Goal: Task Accomplishment & Management: Use online tool/utility

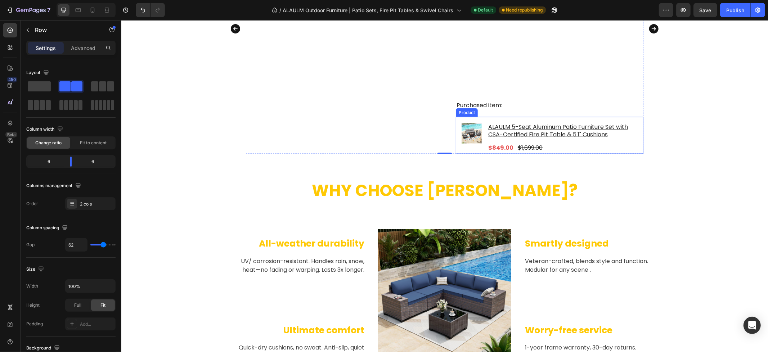
click at [461, 151] on div "Product Images & Gallery" at bounding box center [471, 137] width 20 height 31
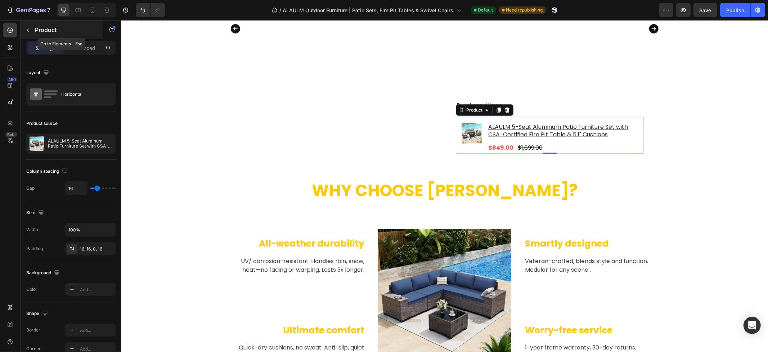
click at [32, 32] on button "button" at bounding box center [28, 30] width 12 height 12
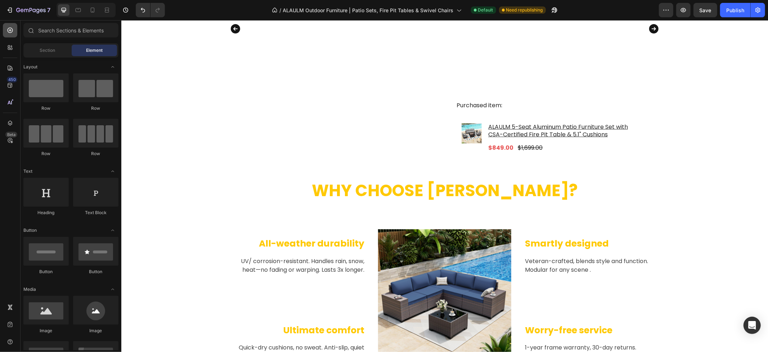
click at [11, 31] on icon at bounding box center [9, 30] width 7 height 7
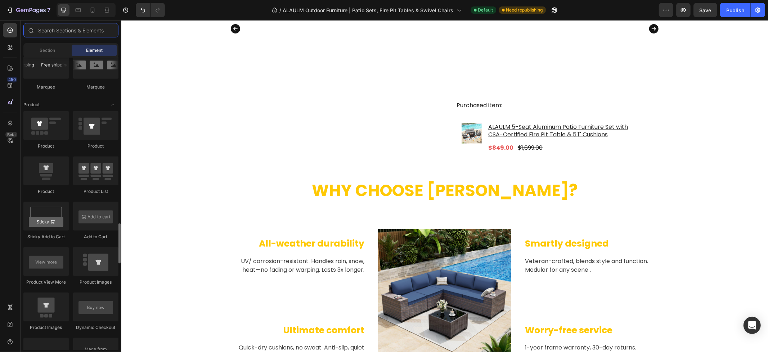
scroll to position [919, 0]
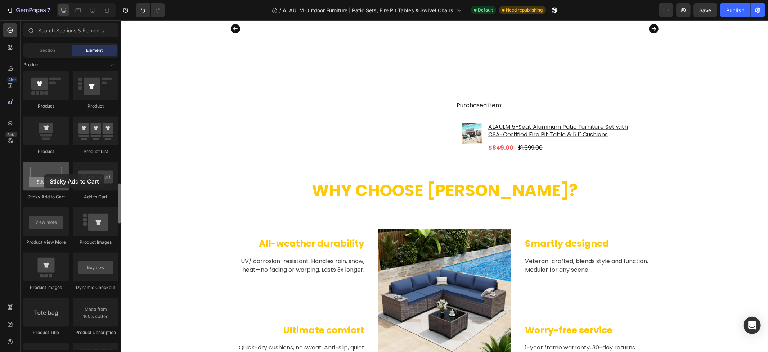
drag, startPoint x: 53, startPoint y: 182, endPoint x: 44, endPoint y: 174, distance: 11.7
click at [44, 174] on div at bounding box center [45, 176] width 45 height 29
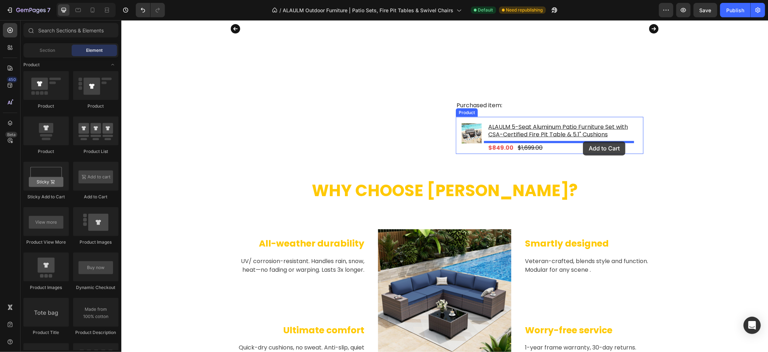
drag, startPoint x: 230, startPoint y: 198, endPoint x: 583, endPoint y: 141, distance: 356.7
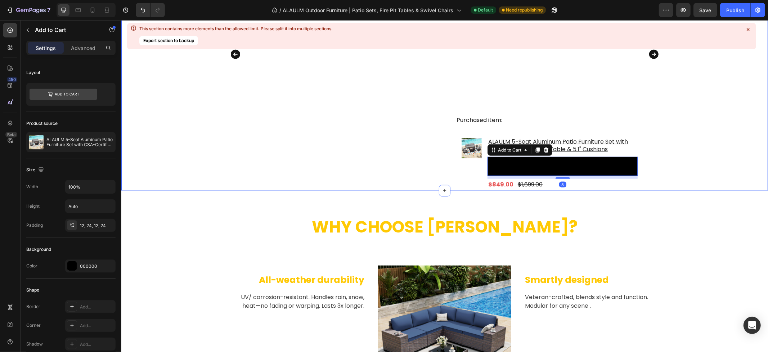
scroll to position [702, 0]
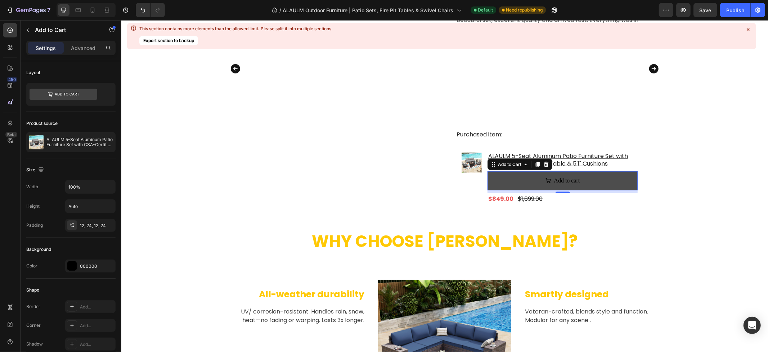
click at [603, 181] on button "Add to cart" at bounding box center [562, 180] width 150 height 19
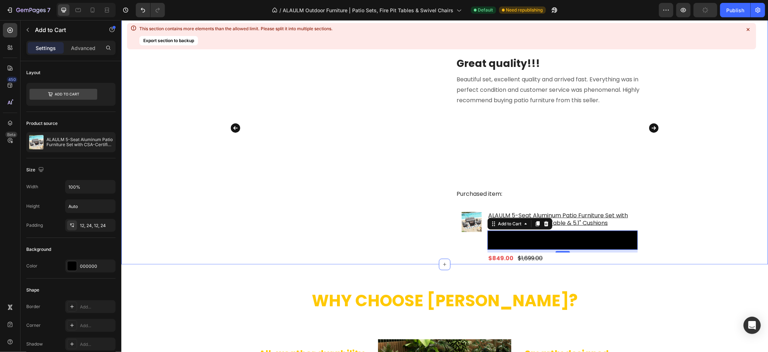
scroll to position [622, 0]
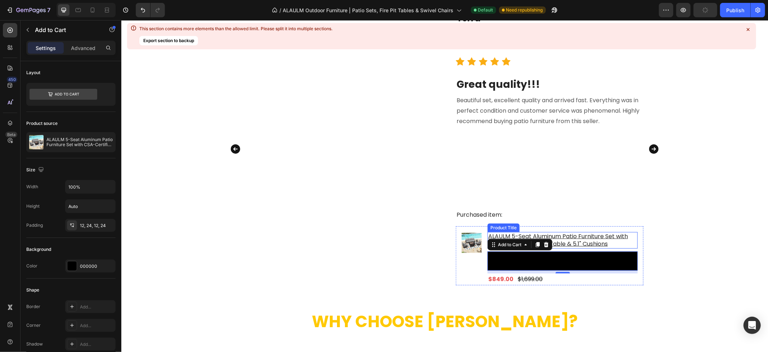
click at [610, 238] on h1 "ALAULM 5-Seat Aluminum Patio Furniture Set with CSA-Certified Fire Pit Table & …" at bounding box center [562, 240] width 150 height 17
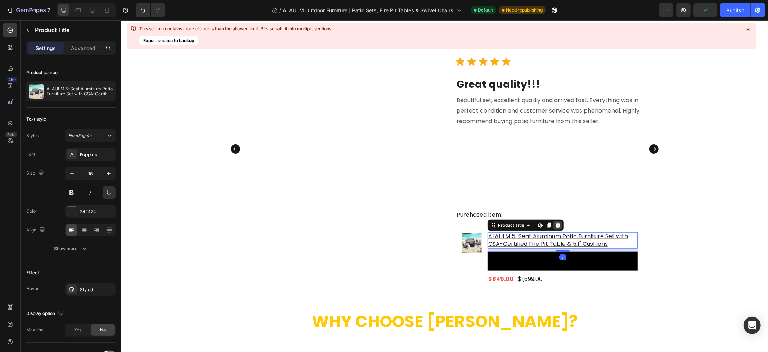
click at [557, 223] on div at bounding box center [557, 225] width 9 height 9
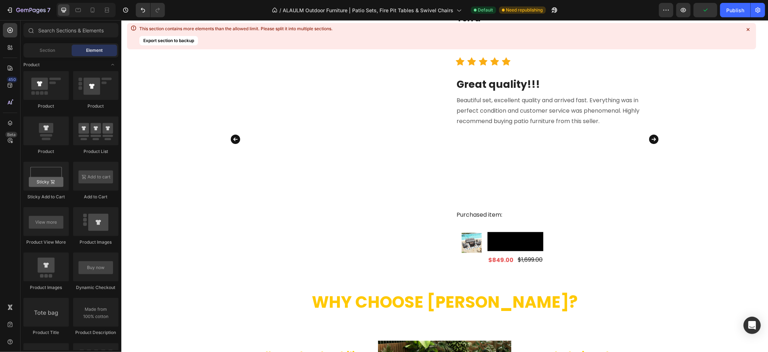
scroll to position [613, 0]
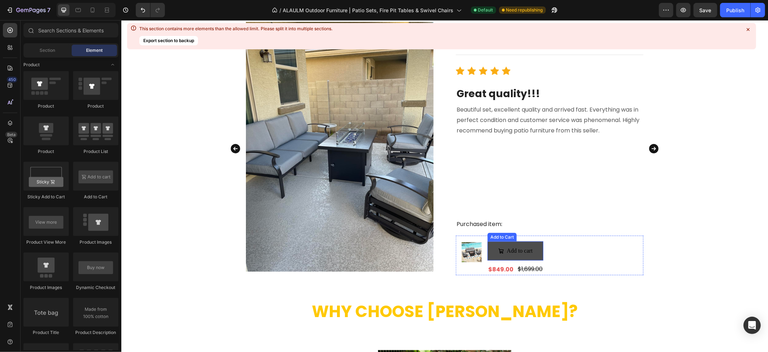
click at [536, 257] on button "Add to cart" at bounding box center [515, 250] width 56 height 19
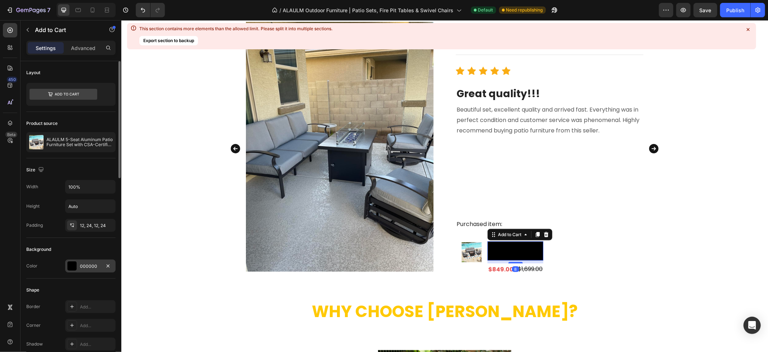
click at [85, 266] on div "000000" at bounding box center [90, 266] width 21 height 6
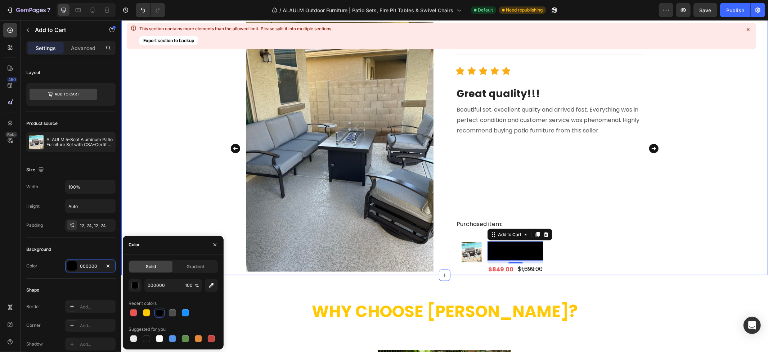
click at [196, 156] on div "What Our Customers Are Saying Heading Image Terra Text block Reviews from Amazo…" at bounding box center [444, 128] width 647 height 293
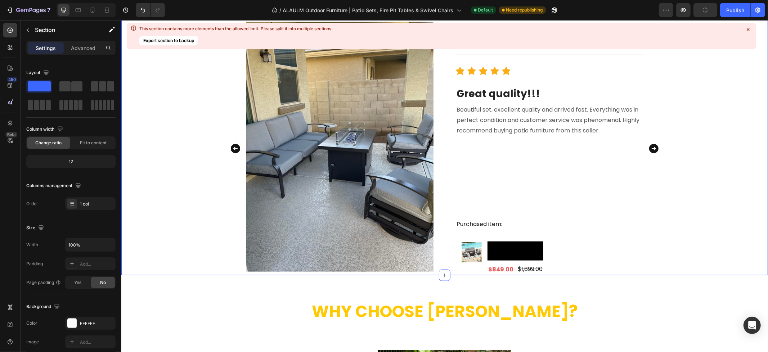
click at [747, 27] on icon at bounding box center [748, 29] width 7 height 7
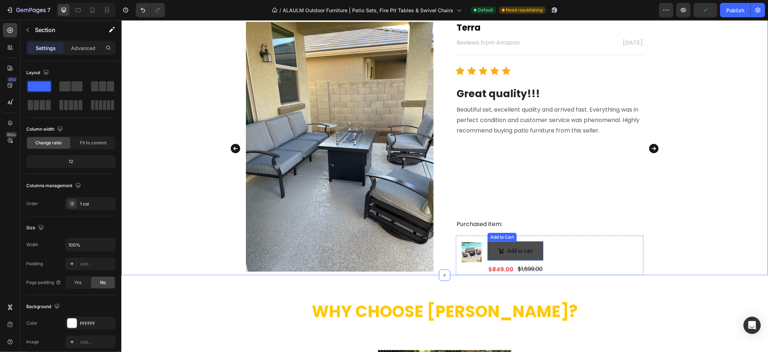
click at [533, 258] on button "Add to cart" at bounding box center [515, 250] width 56 height 19
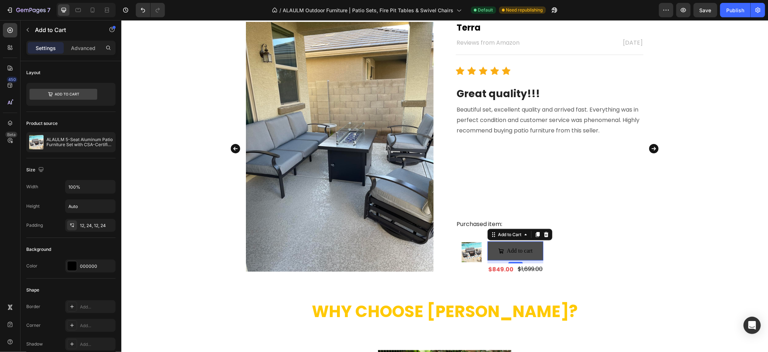
click at [528, 258] on button "Add to cart" at bounding box center [515, 250] width 56 height 19
click at [528, 257] on button "Add to cart" at bounding box center [515, 250] width 56 height 19
click at [681, 255] on div "What Our Customers Are Saying Heading Image Terra Text block Reviews from Amazo…" at bounding box center [444, 128] width 647 height 293
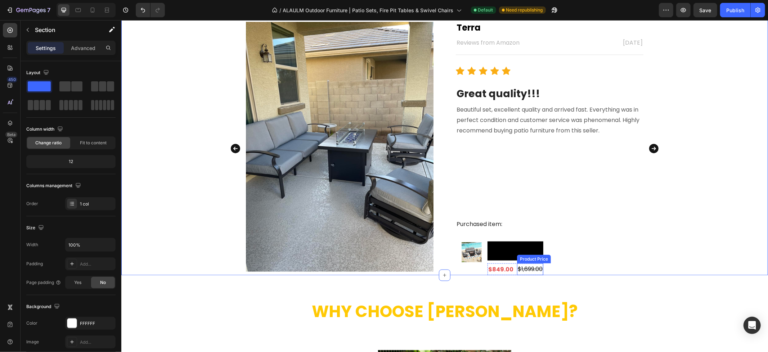
click at [525, 268] on div "$1,699.00" at bounding box center [530, 269] width 26 height 12
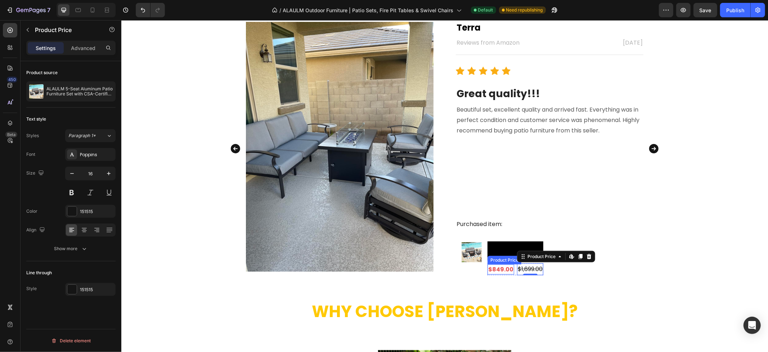
click at [498, 267] on div "$849.00" at bounding box center [500, 269] width 27 height 10
click at [541, 269] on div "Product Images & Gallery Add to cart Add to Cart $849.00 Product Price Edit con…" at bounding box center [549, 255] width 188 height 40
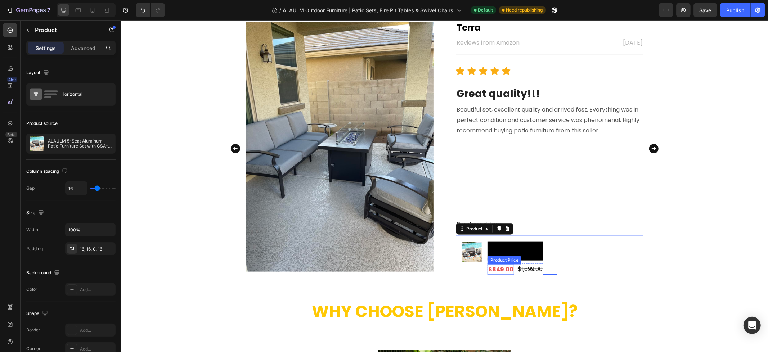
click at [498, 268] on div "$849.00" at bounding box center [500, 269] width 27 height 10
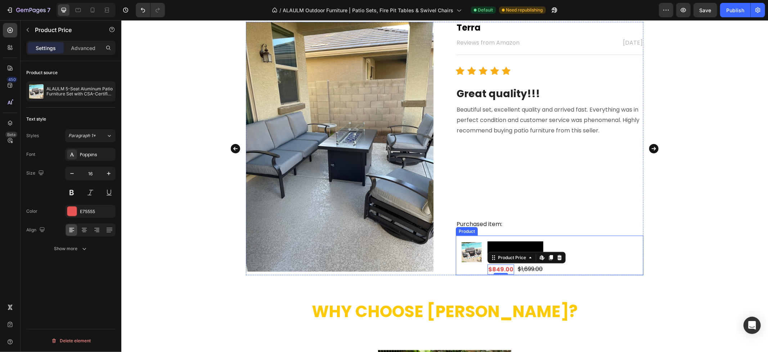
click at [582, 274] on div "Product Images & Gallery Add to cart Add to Cart $849.00 Product Price Edit con…" at bounding box center [549, 255] width 188 height 40
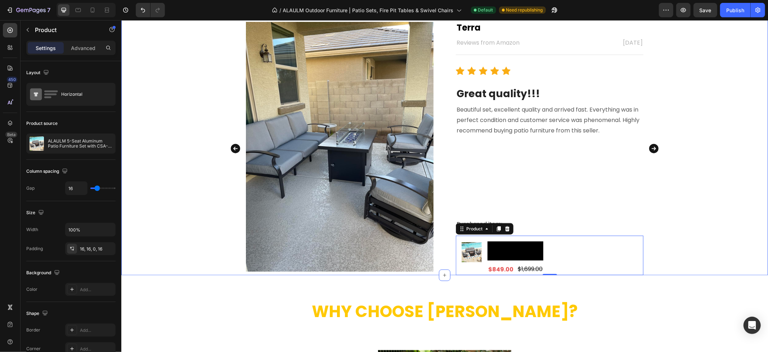
click at [699, 257] on div "What Our Customers Are Saying Heading Image Terra Text block Reviews from Amazo…" at bounding box center [444, 128] width 647 height 293
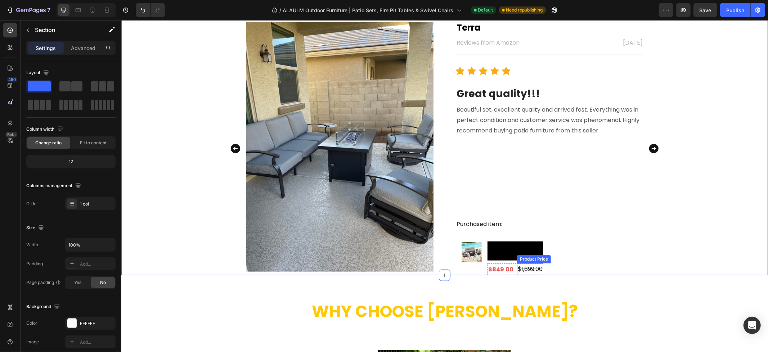
click at [521, 268] on div "$1,699.00" at bounding box center [530, 269] width 26 height 12
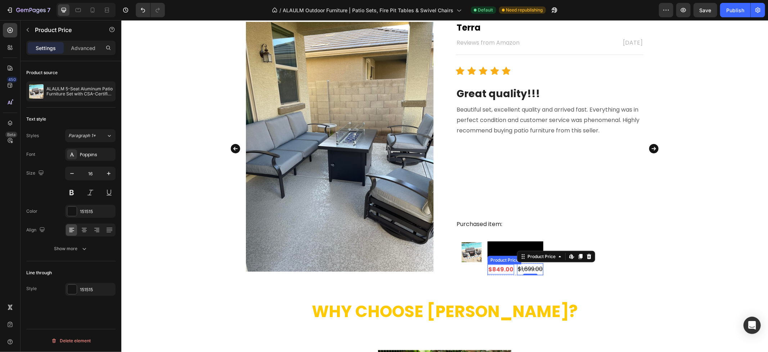
click at [506, 269] on div "$849.00" at bounding box center [500, 269] width 27 height 10
click at [518, 267] on div "$1,699.00" at bounding box center [530, 269] width 26 height 12
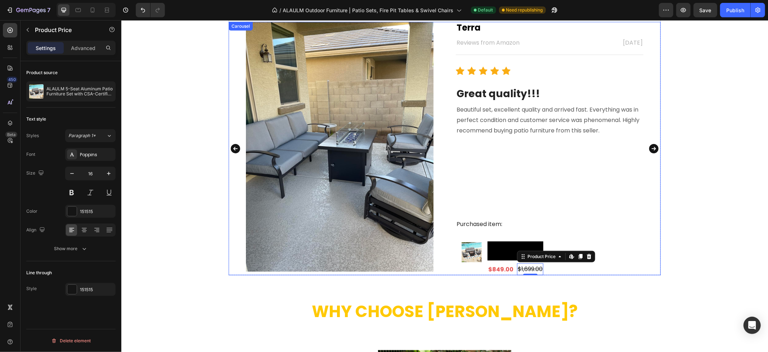
click at [688, 236] on div "What Our Customers Are Saying Heading Image Terra Text block Reviews from Amazo…" at bounding box center [444, 128] width 647 height 293
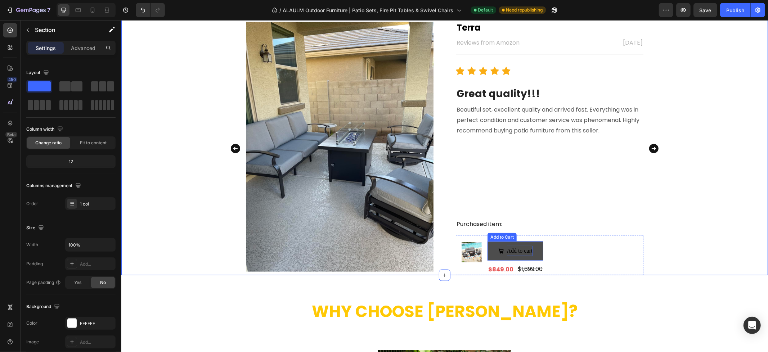
click at [521, 252] on div "Add to cart" at bounding box center [520, 251] width 26 height 10
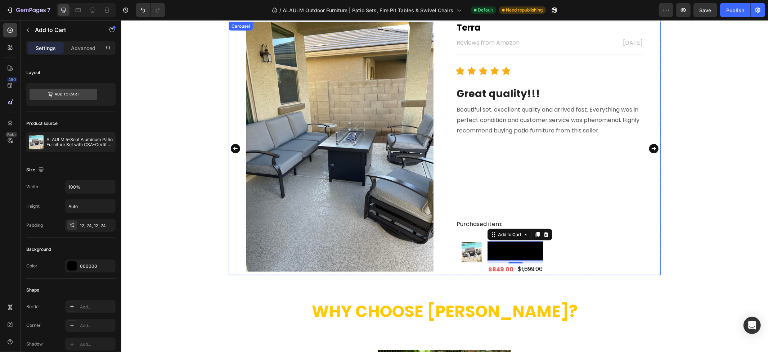
click at [647, 239] on div "Image Terra Text block Reviews from Amazon Text block [DATE] Text block Row Tit…" at bounding box center [444, 148] width 432 height 253
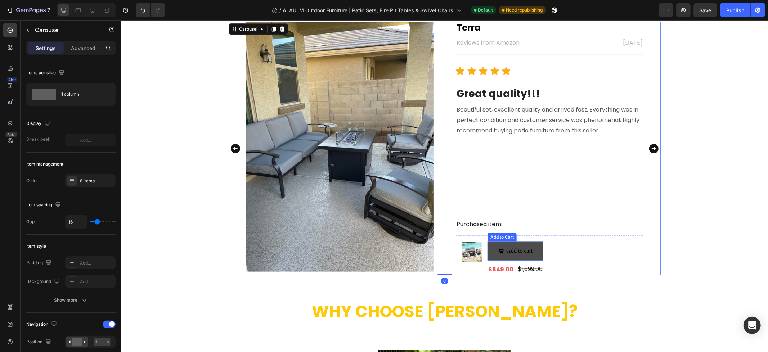
click at [498, 245] on button "Add to cart" at bounding box center [515, 250] width 56 height 19
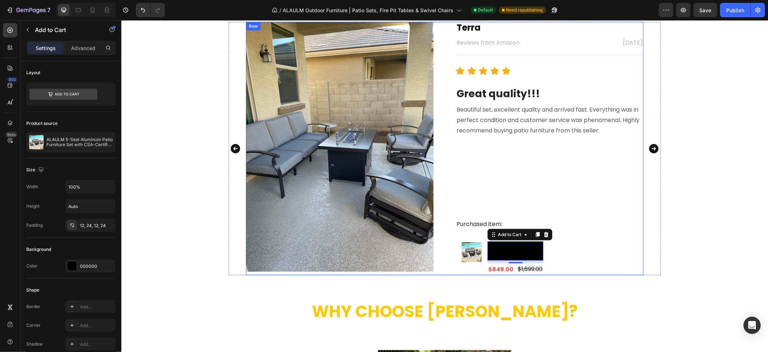
click at [579, 232] on div "Terra Text block Reviews from Amazon Text block [DATE] Text block Row Title Lin…" at bounding box center [549, 148] width 188 height 253
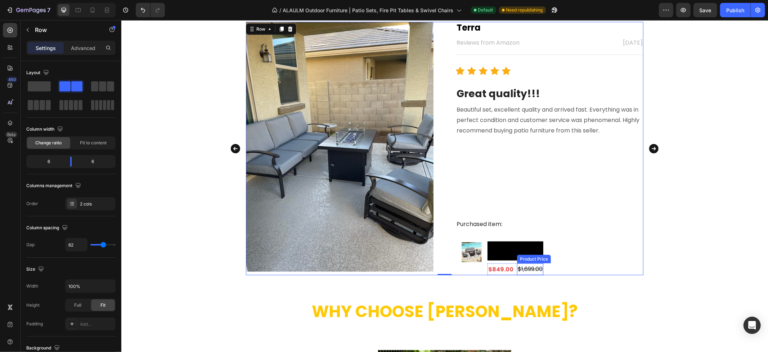
click at [529, 270] on div "$1,699.00" at bounding box center [530, 269] width 26 height 12
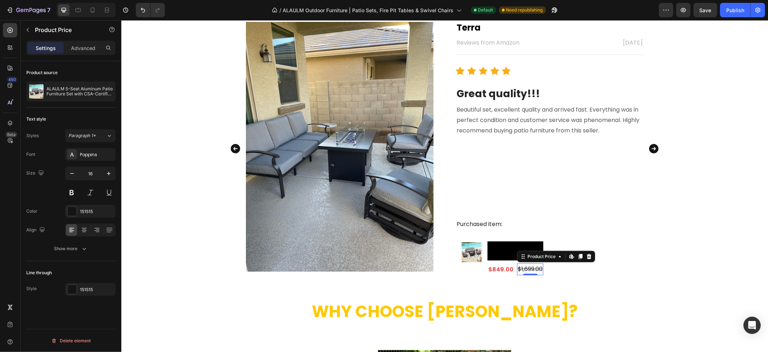
click at [505, 268] on div "$849.00" at bounding box center [500, 269] width 27 height 10
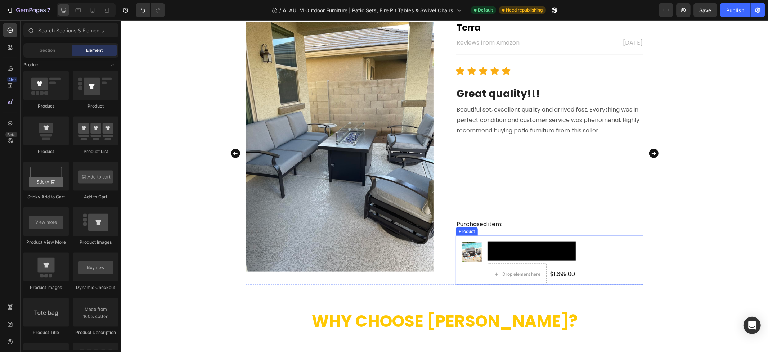
click at [561, 273] on div "$1,699.00" at bounding box center [562, 274] width 26 height 12
click at [628, 253] on div "Product Images & Gallery Add to cart Add to Cart Drop element here Drop element…" at bounding box center [549, 259] width 188 height 49
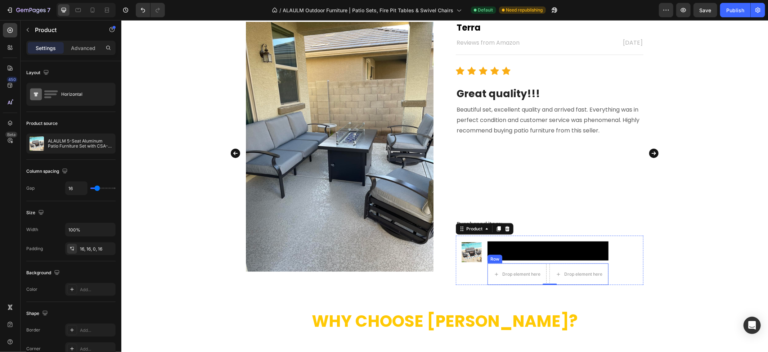
click at [488, 261] on div "Row" at bounding box center [494, 259] width 15 height 9
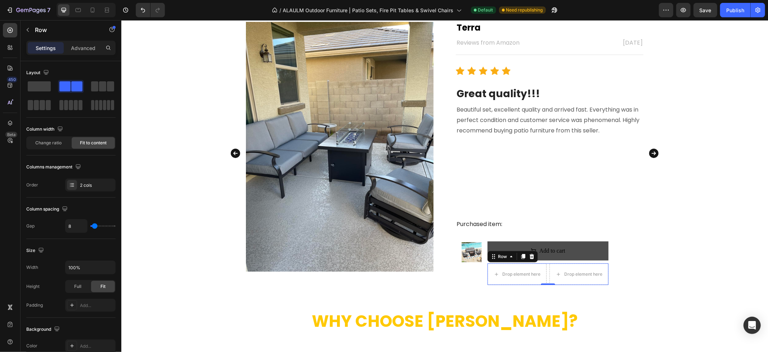
click at [529, 257] on icon at bounding box center [532, 256] width 6 height 6
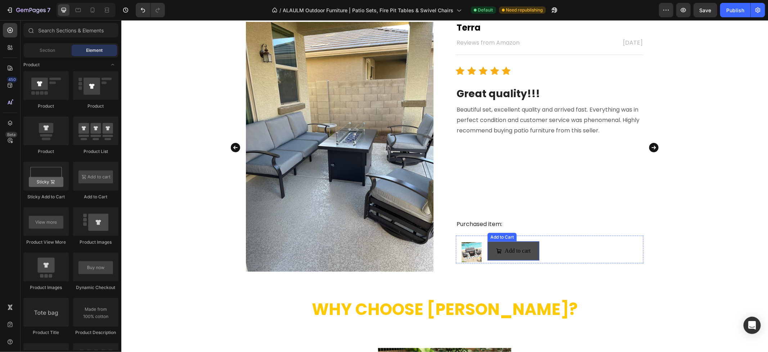
click at [533, 253] on button "Add to cart" at bounding box center [513, 250] width 52 height 19
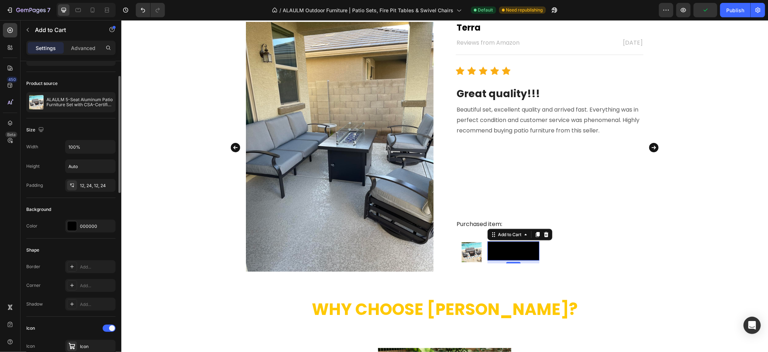
scroll to position [120, 0]
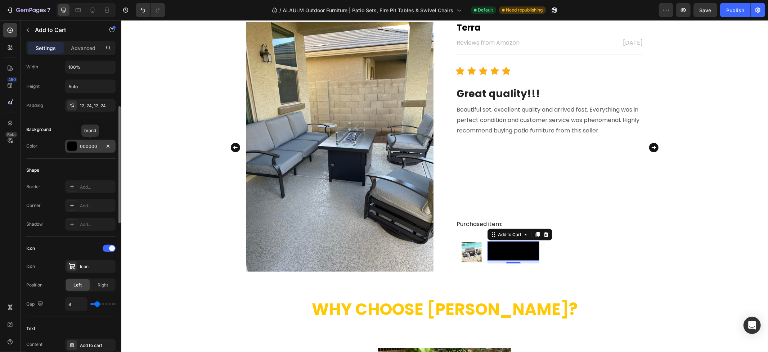
click at [85, 148] on div "000000" at bounding box center [90, 146] width 21 height 6
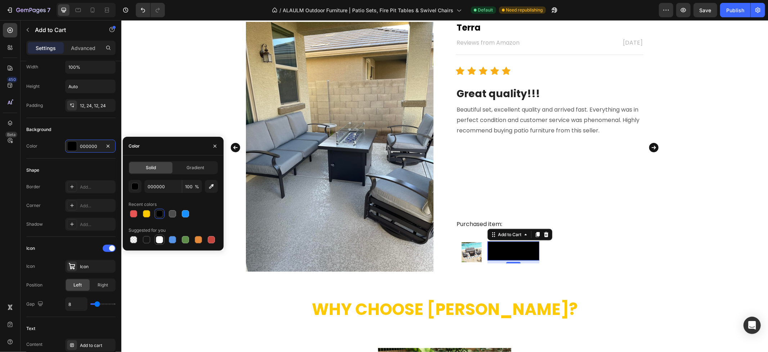
click at [161, 239] on div at bounding box center [159, 239] width 7 height 7
type input "FFFFFF"
click at [705, 197] on div "What Our Customers Are Saying Heading Image Terra Text block Reviews from Amazo…" at bounding box center [444, 127] width 647 height 291
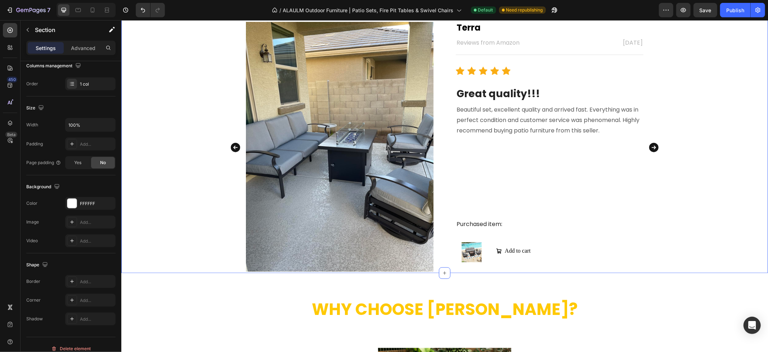
scroll to position [0, 0]
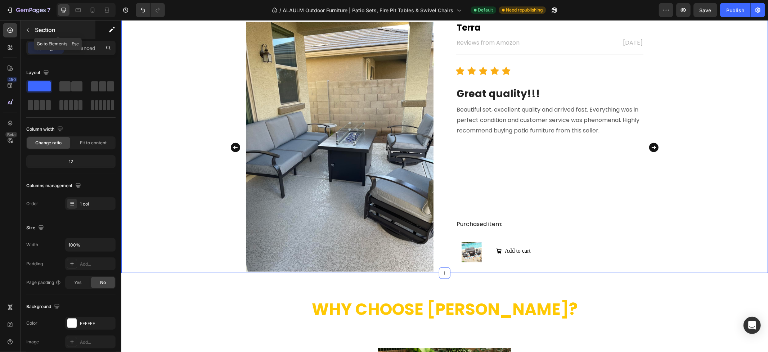
click at [30, 29] on icon "button" at bounding box center [28, 30] width 6 height 6
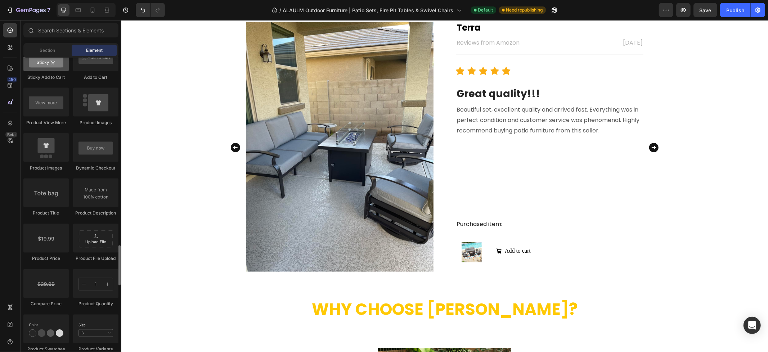
scroll to position [1078, 0]
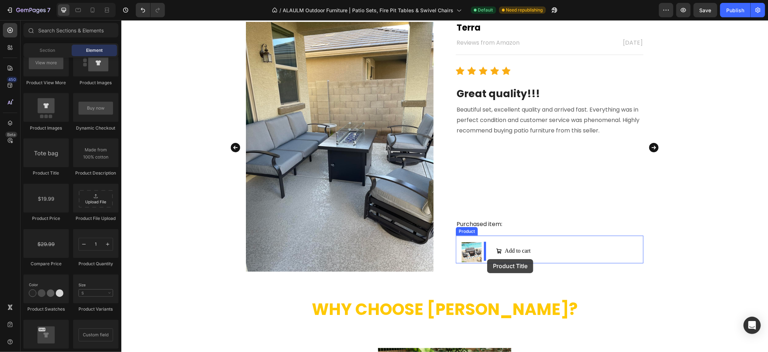
drag, startPoint x: 182, startPoint y: 178, endPoint x: 487, endPoint y: 259, distance: 315.1
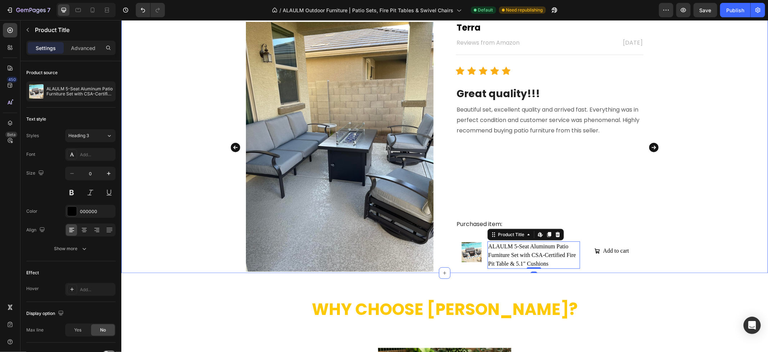
click at [689, 219] on div "What Our Customers Are Saying Heading Image Terra Text block Reviews from Amazo…" at bounding box center [444, 127] width 647 height 291
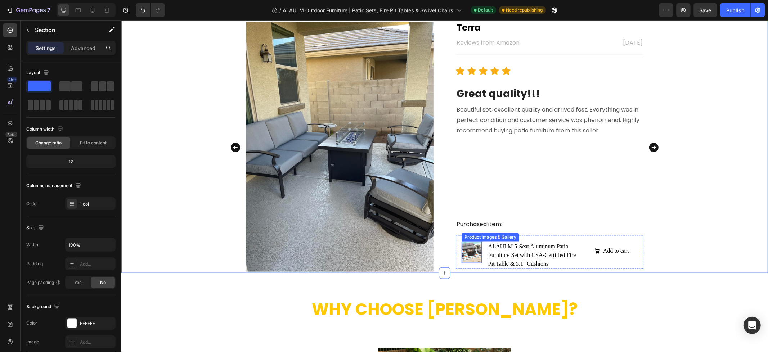
click at [471, 256] on img at bounding box center [471, 252] width 20 height 20
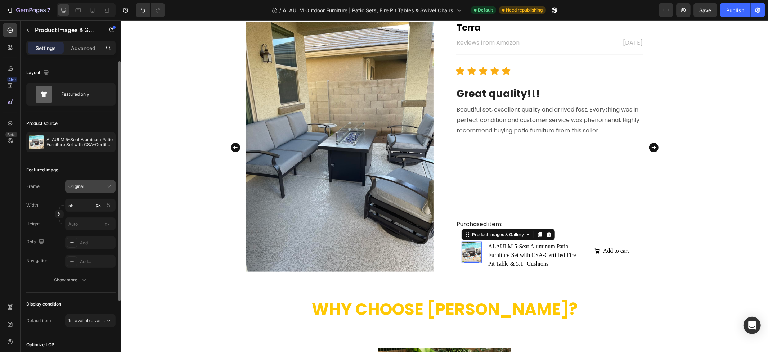
click at [98, 187] on div "Original" at bounding box center [85, 186] width 35 height 6
click at [86, 235] on div "Horizontal" at bounding box center [84, 232] width 58 height 14
click at [91, 190] on div "Horizontal" at bounding box center [90, 186] width 44 height 7
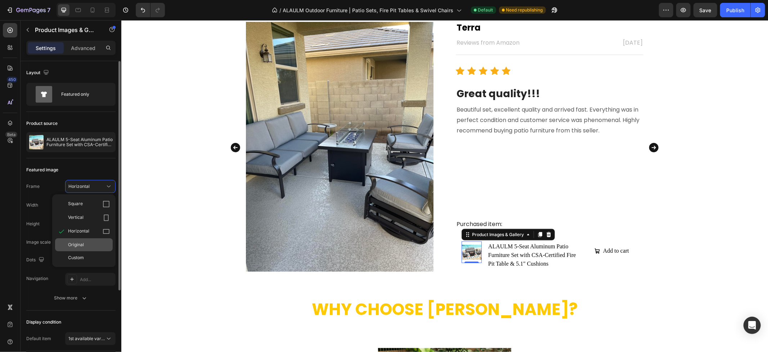
click at [83, 248] on div "Original" at bounding box center [84, 244] width 58 height 13
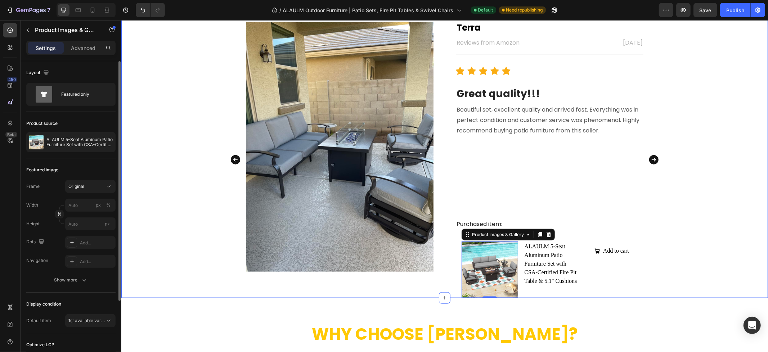
click at [739, 225] on div "What Our Customers Are Saying Heading Image Terra Text block Reviews from Amazo…" at bounding box center [444, 140] width 647 height 316
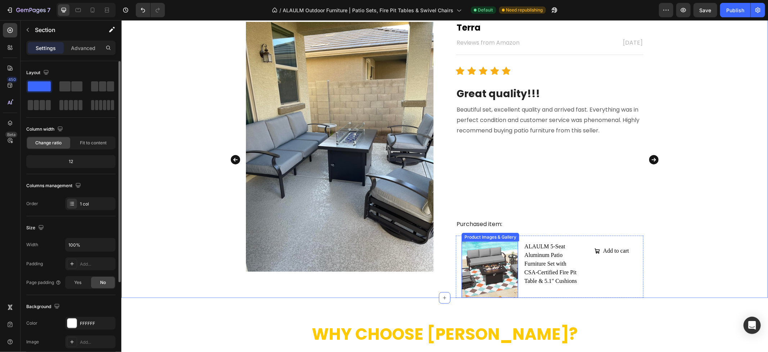
click at [479, 272] on img at bounding box center [489, 269] width 57 height 57
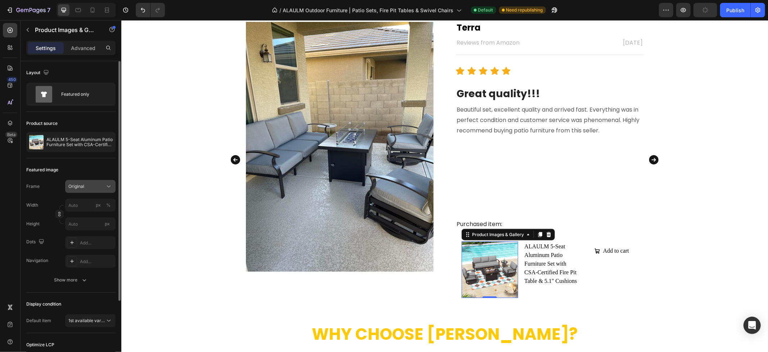
click at [85, 188] on div "Original" at bounding box center [85, 186] width 35 height 6
click at [87, 232] on span "Horizontal" at bounding box center [78, 231] width 21 height 7
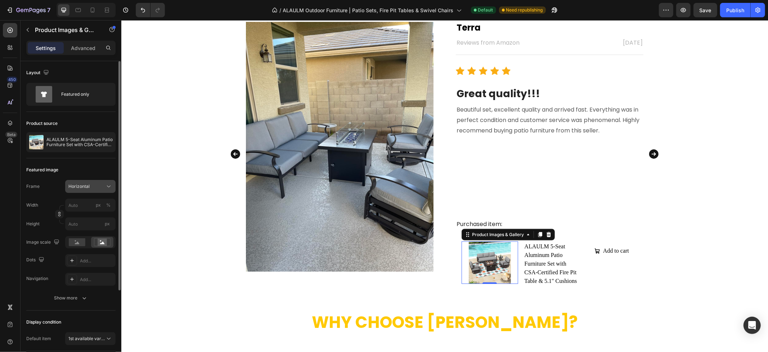
click at [91, 188] on div "Horizontal" at bounding box center [85, 186] width 35 height 6
click at [77, 255] on span "Custom" at bounding box center [76, 258] width 16 height 6
click at [85, 188] on div "Custom" at bounding box center [85, 186] width 35 height 6
click at [83, 202] on div "Square" at bounding box center [89, 204] width 42 height 7
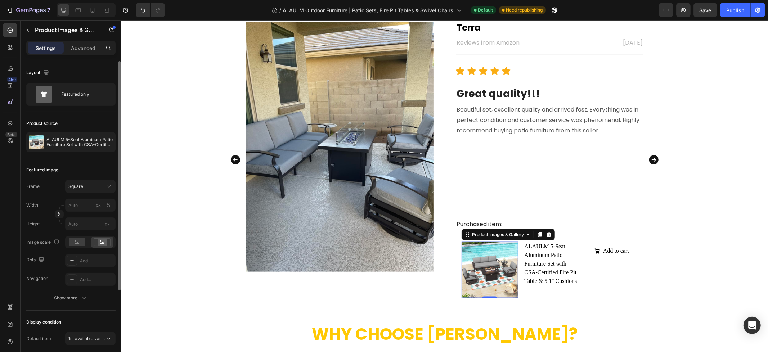
click at [99, 177] on div "Featured image Frame Square Width px % Height px Image scale Dots Add... Naviga…" at bounding box center [70, 234] width 89 height 152
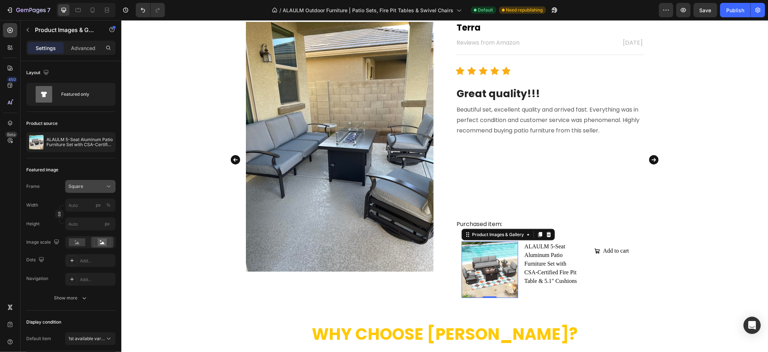
click at [99, 186] on div "Square" at bounding box center [85, 186] width 35 height 6
click at [89, 215] on div "Vertical" at bounding box center [89, 217] width 42 height 7
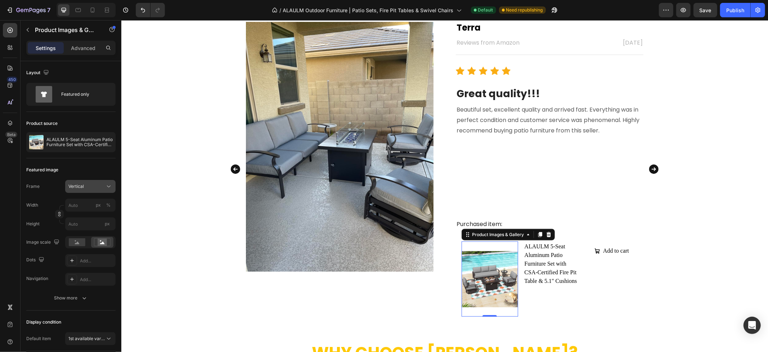
click at [93, 187] on div "Vertical" at bounding box center [85, 186] width 35 height 6
click at [145, 11] on icon "Undo/Redo" at bounding box center [143, 10] width 4 height 5
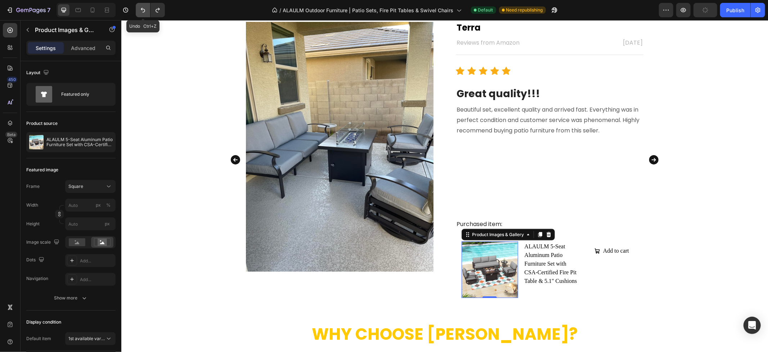
click at [145, 11] on icon "Undo/Redo" at bounding box center [143, 10] width 4 height 5
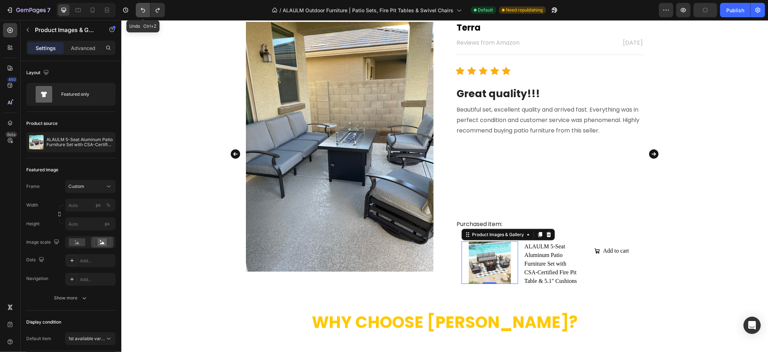
click at [145, 11] on icon "Undo/Redo" at bounding box center [143, 10] width 4 height 5
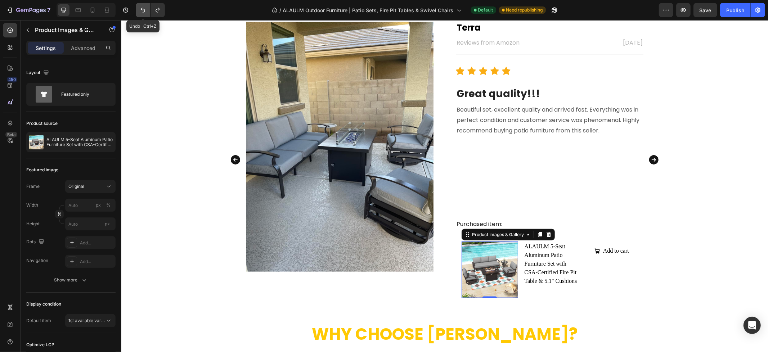
click at [145, 11] on icon "Undo/Redo" at bounding box center [143, 10] width 4 height 5
type input "56"
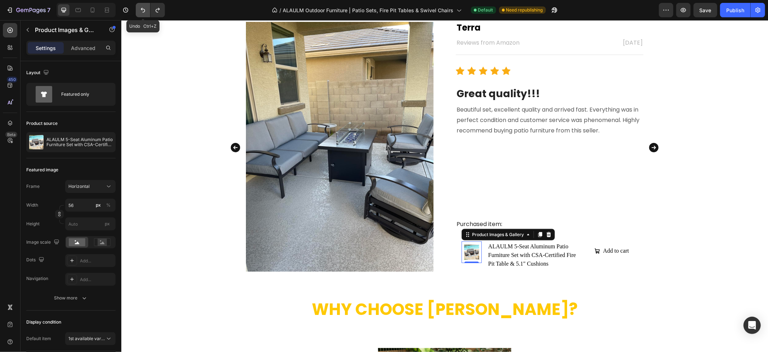
click at [142, 11] on icon "Undo/Redo" at bounding box center [142, 9] width 7 height 7
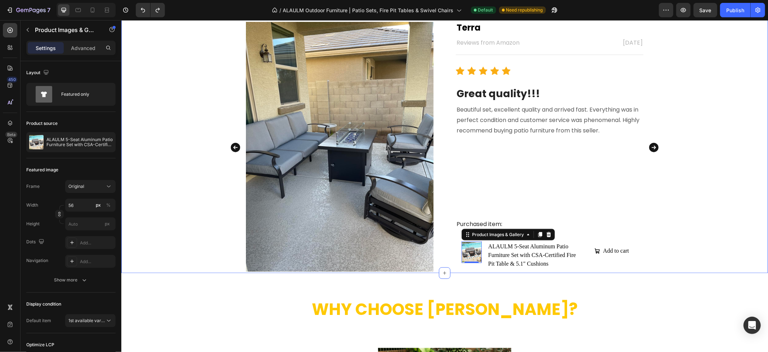
click at [733, 158] on div "What Our Customers Are Saying Heading Image Terra Text block Reviews from Amazo…" at bounding box center [444, 127] width 647 height 291
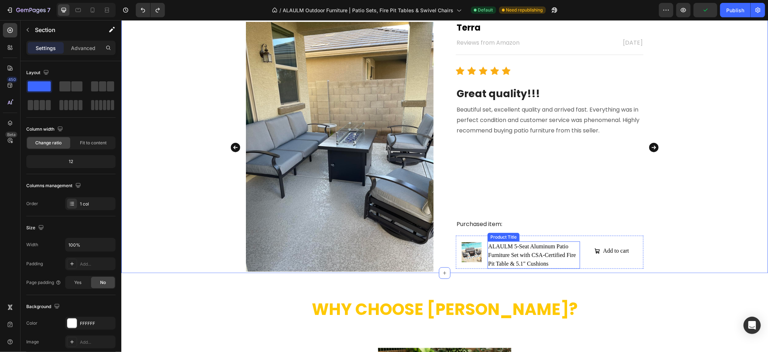
click at [534, 246] on h2 "ALAULM 5-Seat Aluminum Patio Furniture Set with CSA-Certified Fire Pit Table & …" at bounding box center [533, 254] width 93 height 27
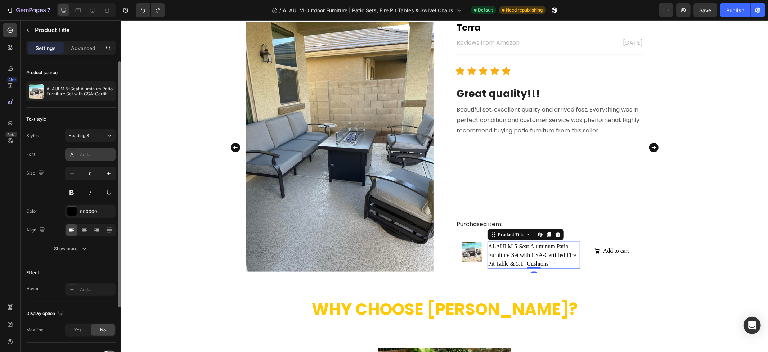
click at [79, 153] on div "Add..." at bounding box center [90, 154] width 50 height 13
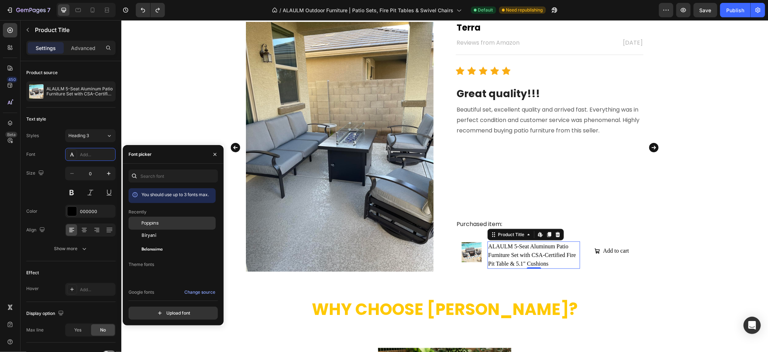
click at [164, 224] on div "Poppins" at bounding box center [178, 223] width 73 height 6
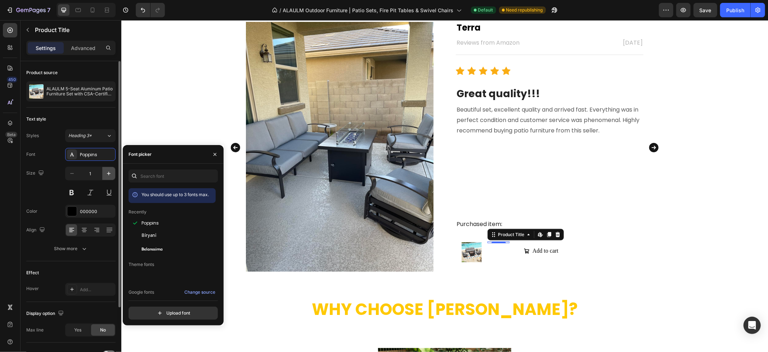
click at [105, 174] on icon "button" at bounding box center [108, 173] width 7 height 7
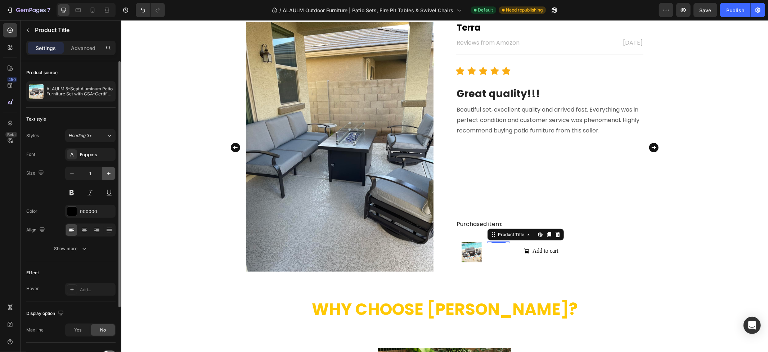
click at [105, 174] on icon "button" at bounding box center [108, 173] width 7 height 7
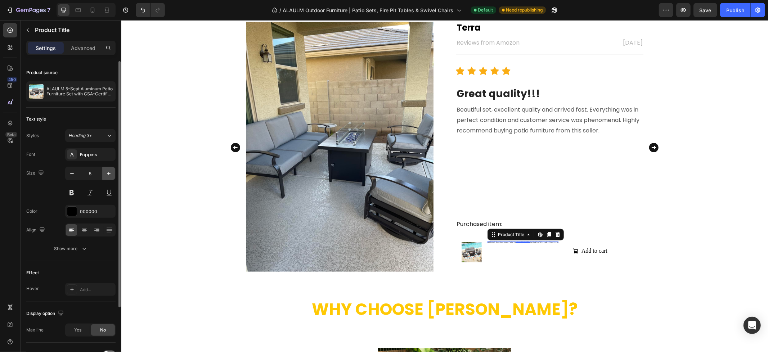
click at [106, 175] on icon "button" at bounding box center [108, 173] width 7 height 7
click at [107, 175] on icon "button" at bounding box center [108, 173] width 7 height 7
click at [112, 176] on icon "button" at bounding box center [108, 173] width 7 height 7
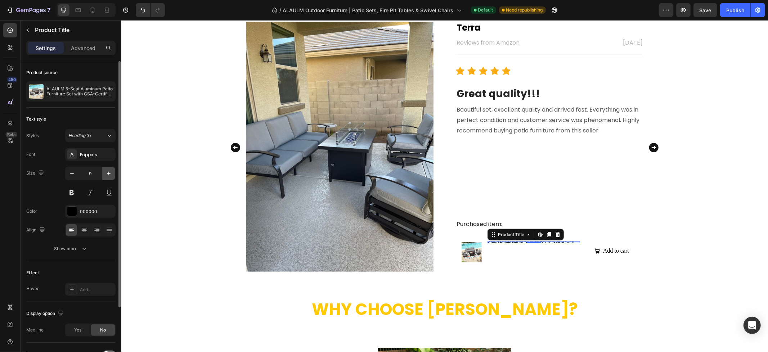
click at [112, 176] on icon "button" at bounding box center [108, 173] width 7 height 7
click at [110, 177] on icon "button" at bounding box center [108, 173] width 7 height 7
click at [87, 133] on span "Heading 3*" at bounding box center [79, 136] width 23 height 6
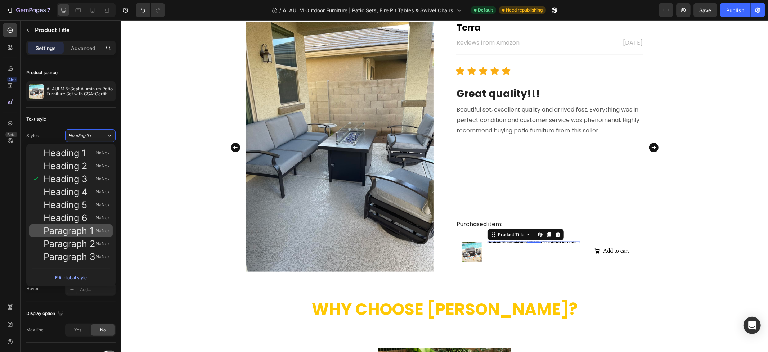
click at [67, 232] on span "Paragraph 1" at bounding box center [69, 230] width 50 height 7
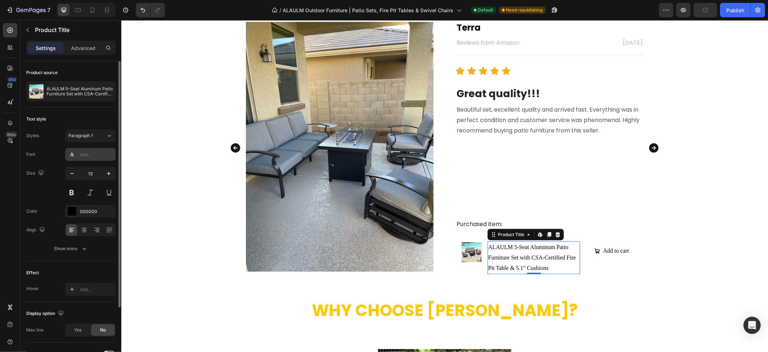
click at [91, 156] on div "Add..." at bounding box center [97, 155] width 34 height 6
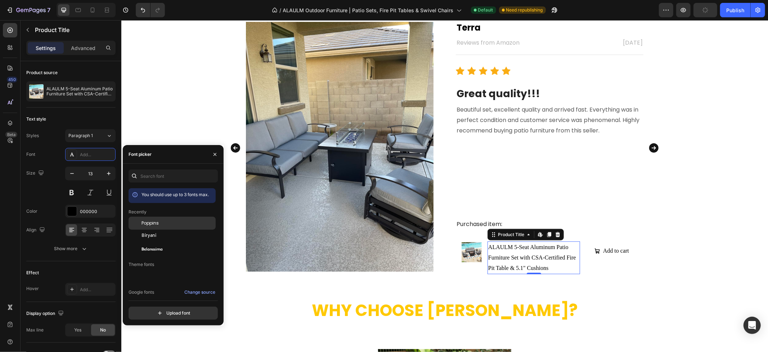
click at [149, 221] on span "Poppins" at bounding box center [150, 223] width 17 height 6
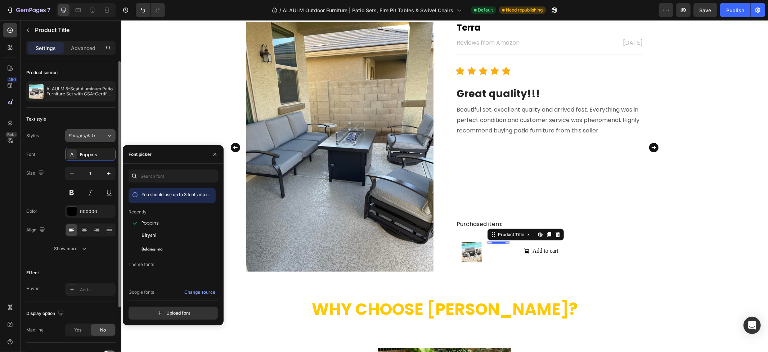
click at [98, 137] on div "Paragraph 1*" at bounding box center [87, 136] width 38 height 6
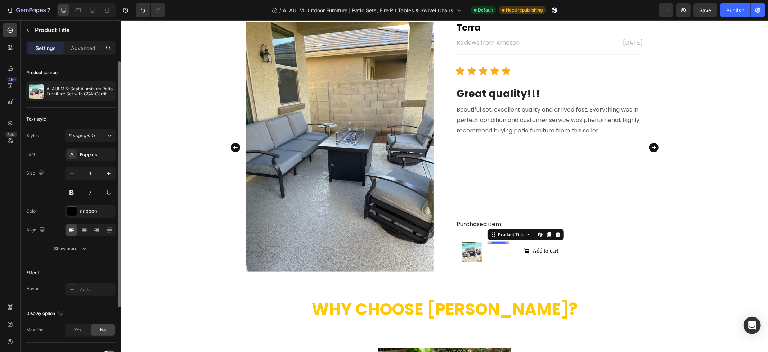
click at [49, 132] on div "Styles Paragraph 1*" at bounding box center [70, 135] width 89 height 13
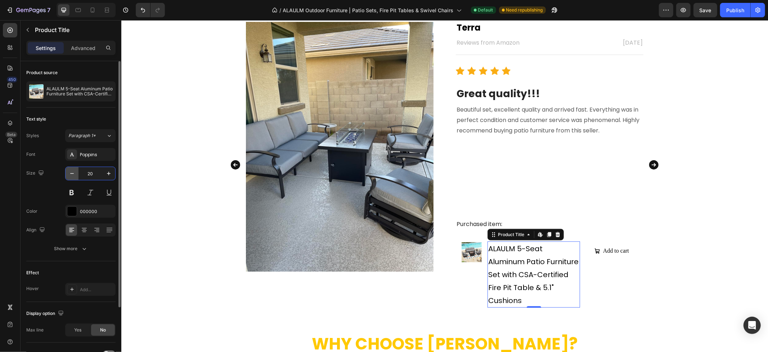
click at [74, 174] on icon "button" at bounding box center [71, 173] width 7 height 7
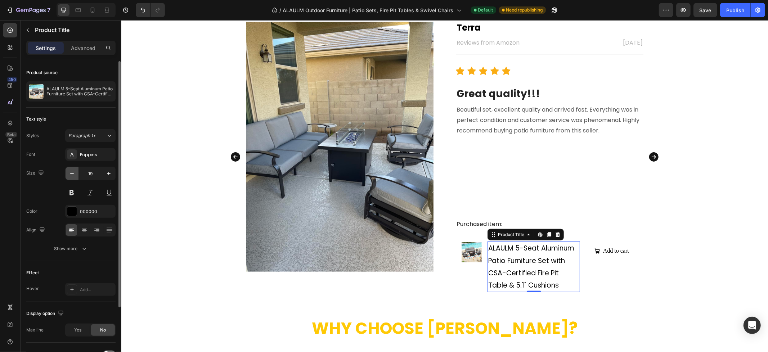
click at [74, 174] on icon "button" at bounding box center [71, 173] width 7 height 7
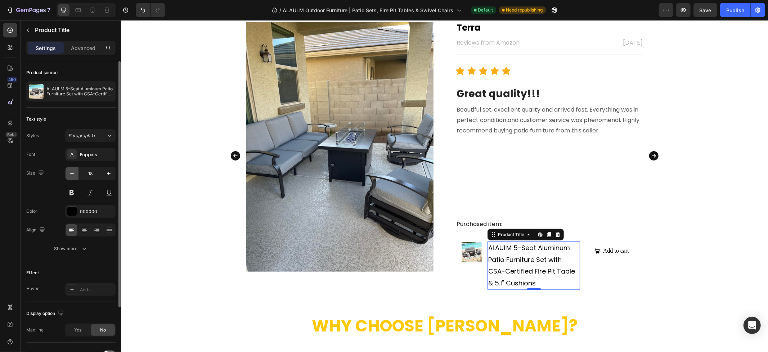
click at [73, 174] on icon "button" at bounding box center [71, 173] width 7 height 7
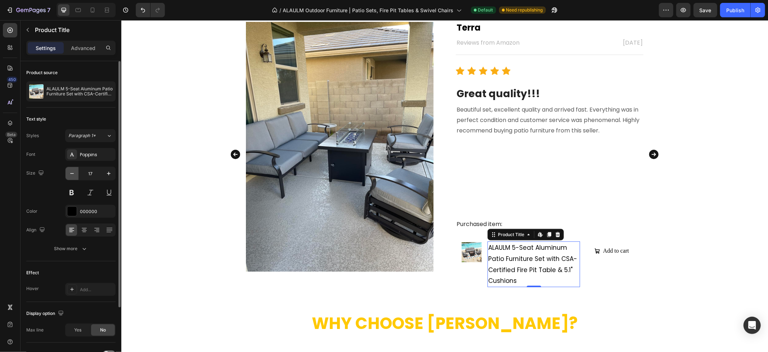
type input "16"
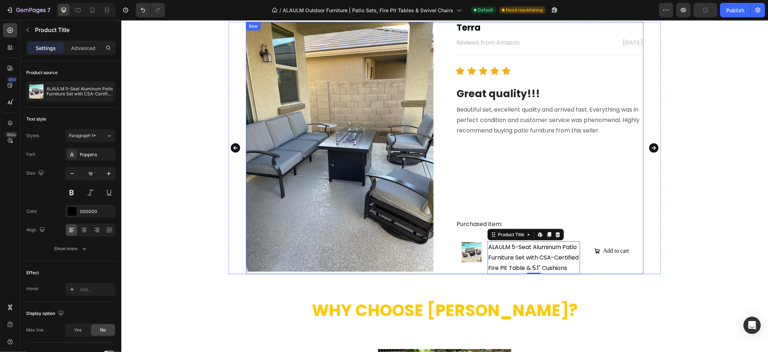
click at [718, 242] on div "What Our Customers Are Saying Heading Image Terra Text block Reviews from Amazo…" at bounding box center [444, 128] width 647 height 292
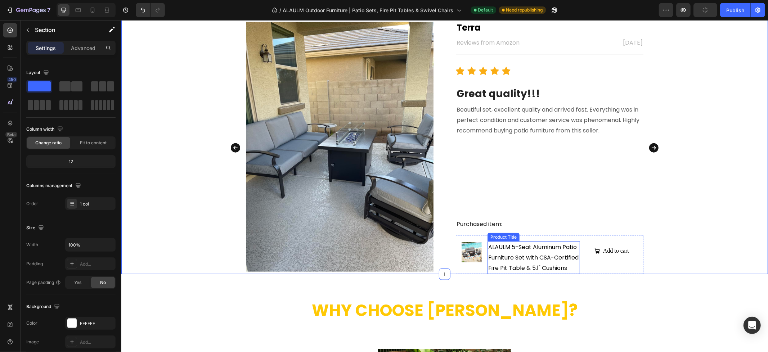
click at [569, 253] on h2 "ALAULM 5-Seat Aluminum Patio Furniture Set with CSA-Certified Fire Pit Table & …" at bounding box center [533, 257] width 93 height 32
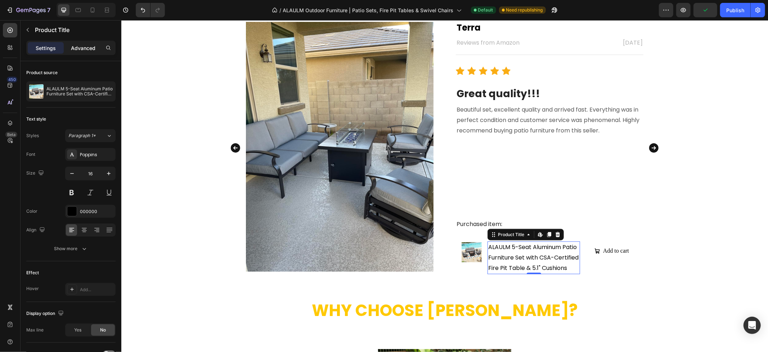
drag, startPoint x: 76, startPoint y: 44, endPoint x: 37, endPoint y: 163, distance: 124.8
click at [76, 44] on p "Advanced" at bounding box center [83, 48] width 24 height 8
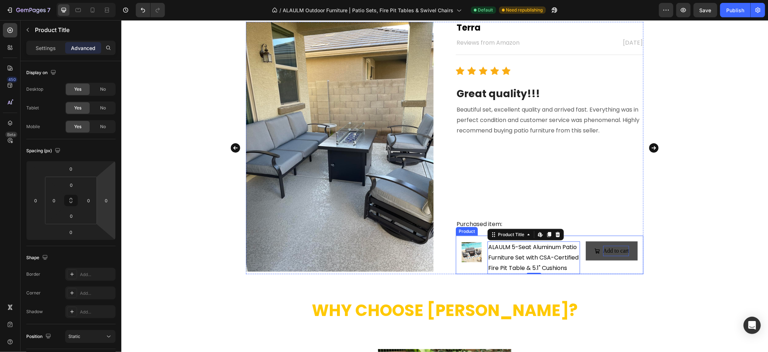
click at [603, 255] on div "Add to cart" at bounding box center [616, 251] width 26 height 10
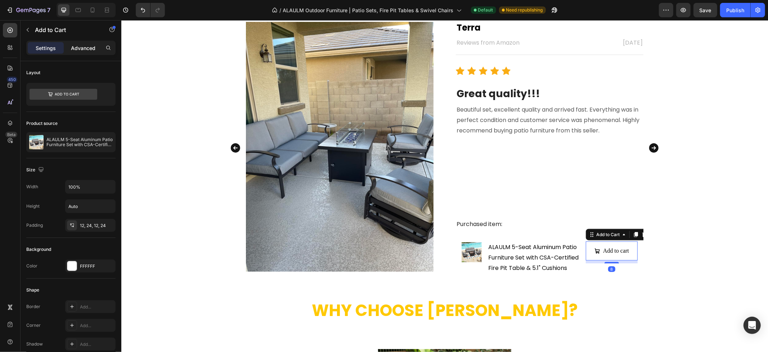
click at [85, 49] on p "Advanced" at bounding box center [83, 48] width 24 height 8
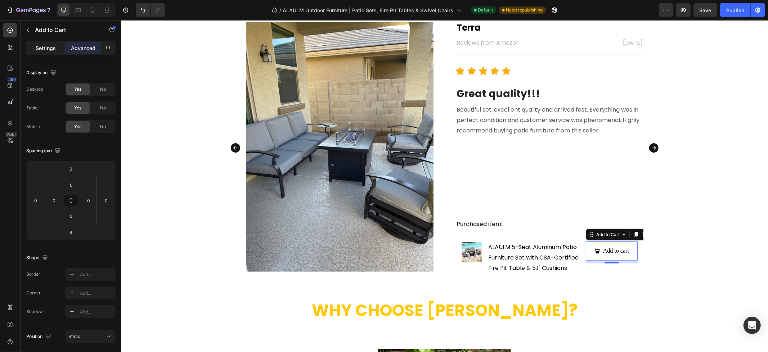
click at [40, 45] on p "Settings" at bounding box center [46, 48] width 20 height 8
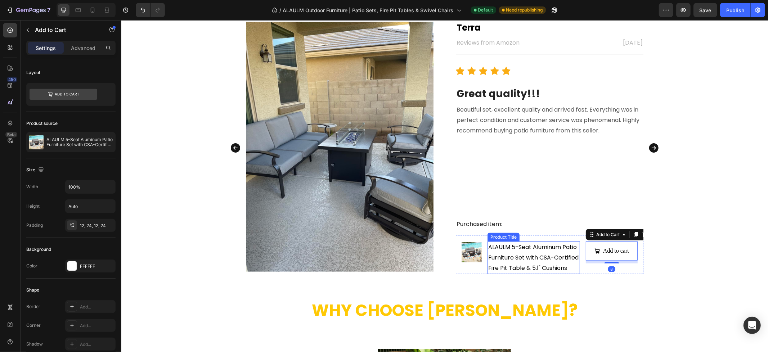
click at [567, 270] on h2 "ALAULM 5-Seat Aluminum Patio Furniture Set with CSA-Certified Fire Pit Table & …" at bounding box center [533, 257] width 93 height 32
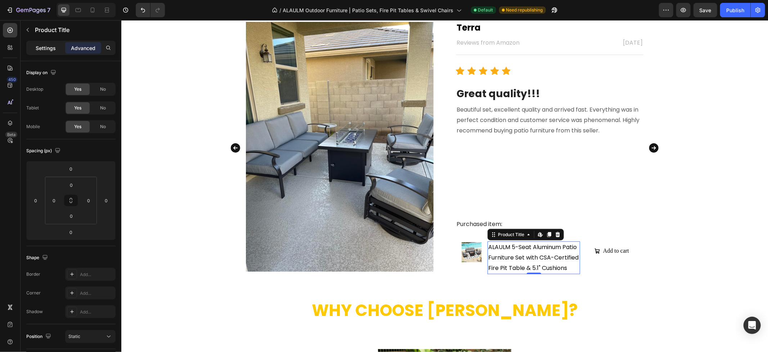
click at [51, 46] on p "Settings" at bounding box center [46, 48] width 20 height 8
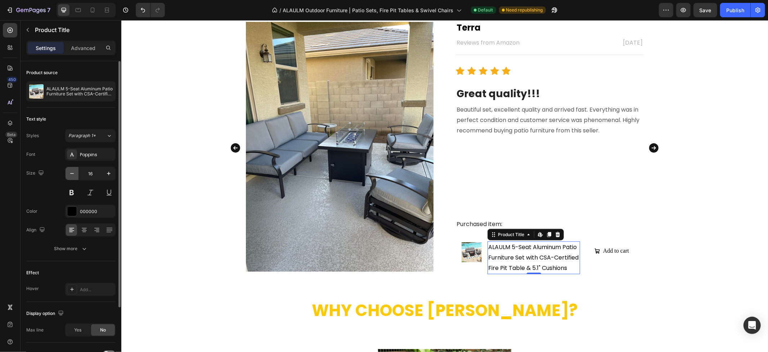
click at [73, 177] on icon "button" at bounding box center [71, 173] width 7 height 7
type input "15"
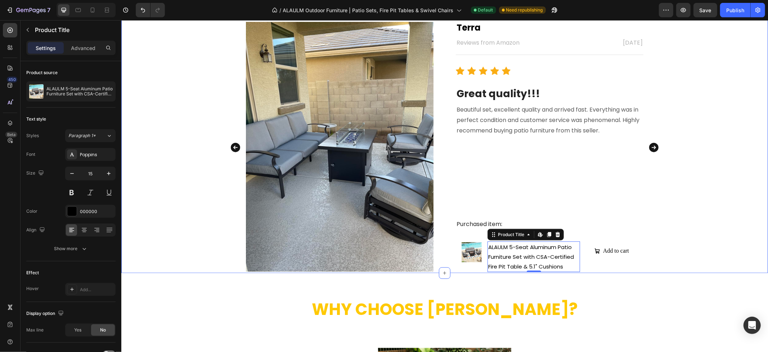
click at [677, 250] on div "What Our Customers Are Saying Heading Image Terra Text block Reviews from Amazo…" at bounding box center [444, 127] width 647 height 291
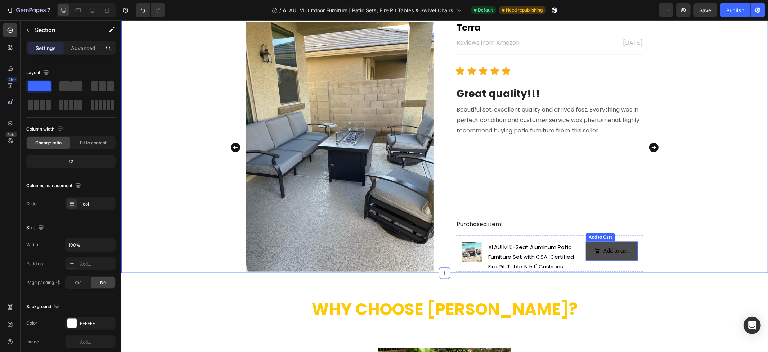
click at [621, 249] on div "Add to cart" at bounding box center [616, 251] width 26 height 10
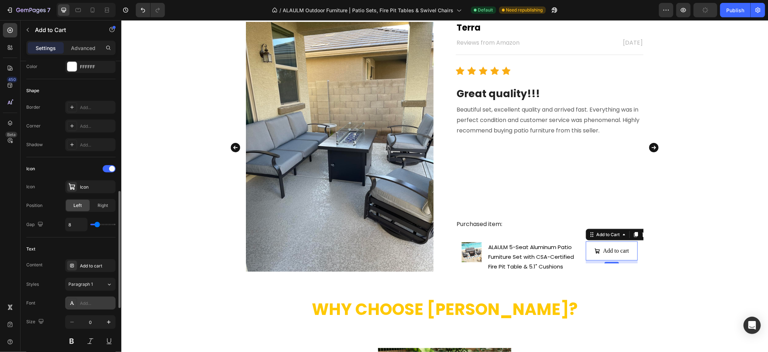
scroll to position [239, 0]
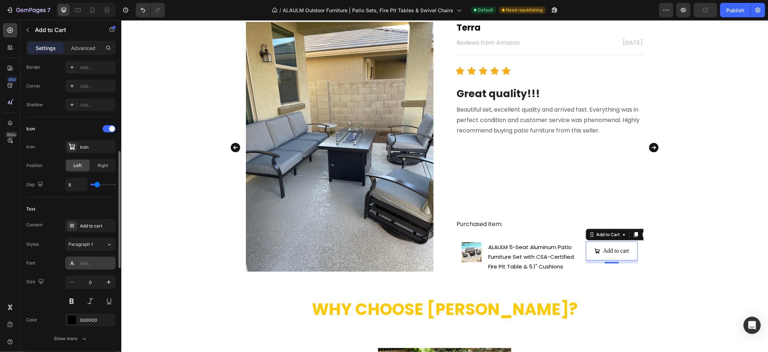
click at [85, 262] on div "Add..." at bounding box center [97, 263] width 34 height 6
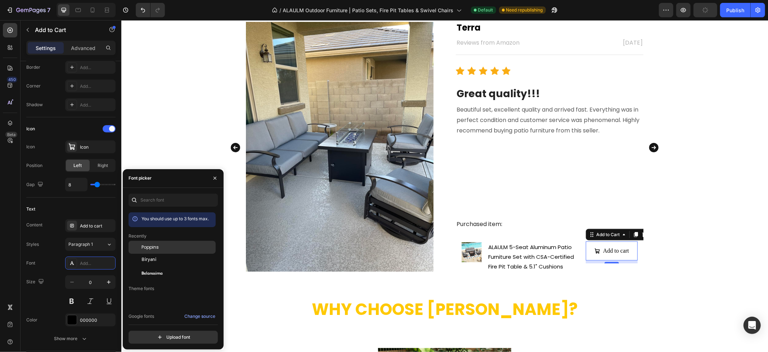
click at [164, 248] on div "Poppins" at bounding box center [178, 247] width 73 height 6
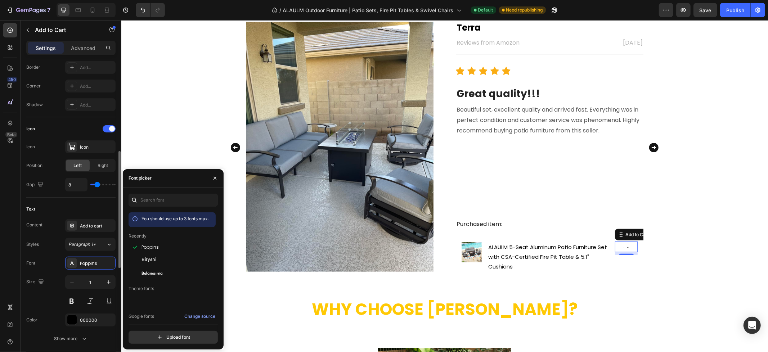
click at [49, 248] on div "Styles Paragraph 1*" at bounding box center [70, 244] width 89 height 13
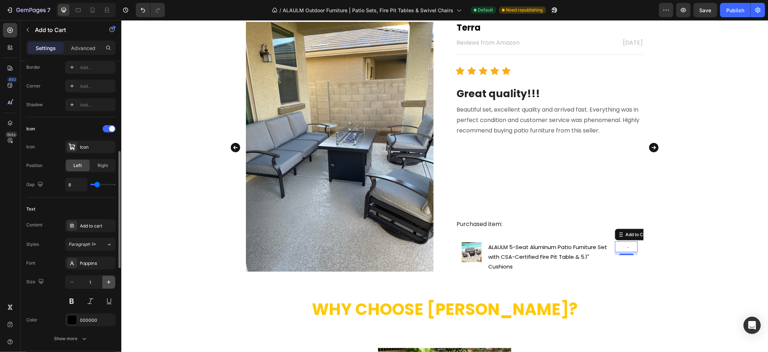
click at [109, 282] on icon "button" at bounding box center [108, 282] width 7 height 7
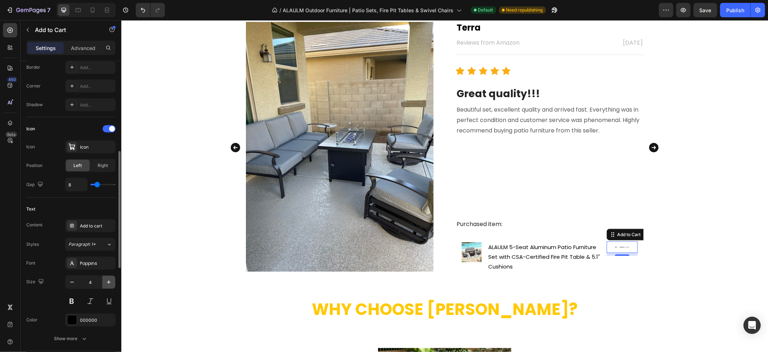
click at [109, 282] on icon "button" at bounding box center [108, 282] width 7 height 7
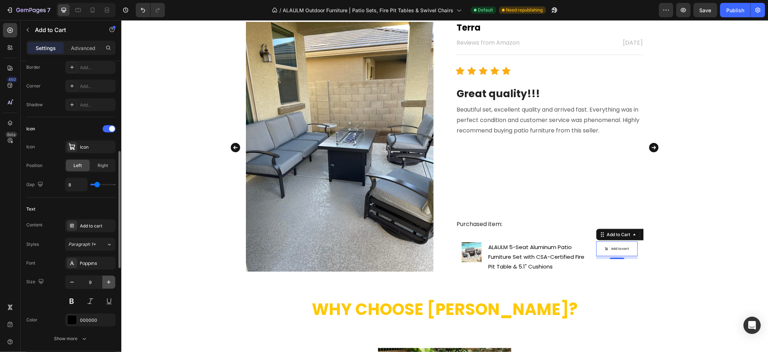
click at [109, 282] on icon "button" at bounding box center [108, 282] width 7 height 7
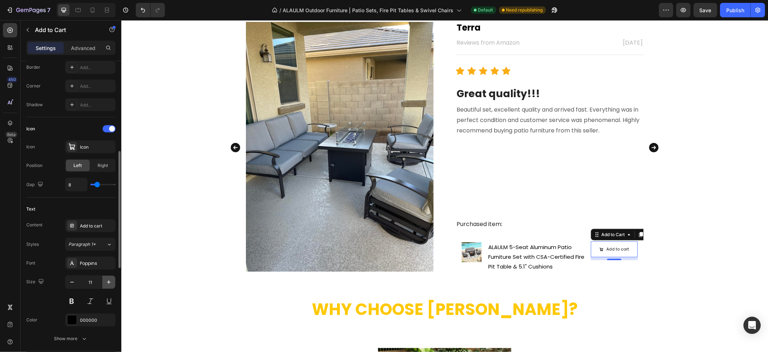
click at [109, 282] on icon "button" at bounding box center [108, 282] width 7 height 7
click at [110, 282] on icon "button" at bounding box center [108, 282] width 7 height 7
type input "15"
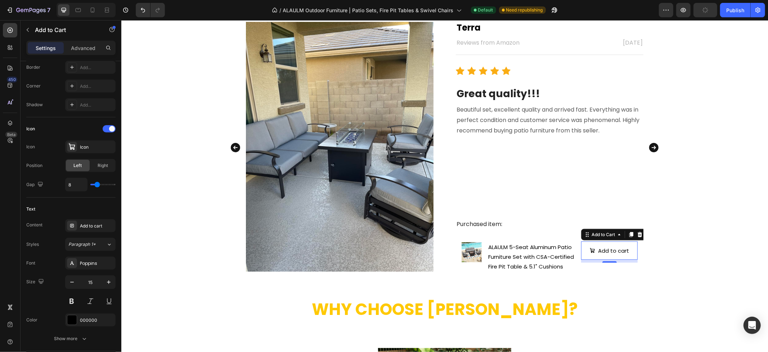
click at [727, 233] on div "What Our Customers Are Saying Heading Image Terra Text block Reviews from Amazo…" at bounding box center [444, 127] width 647 height 291
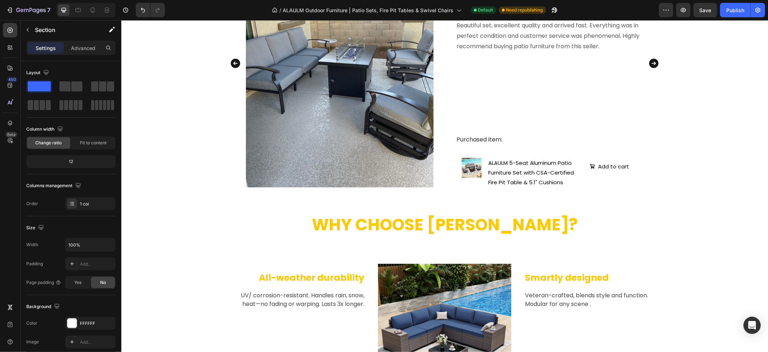
scroll to position [973, 0]
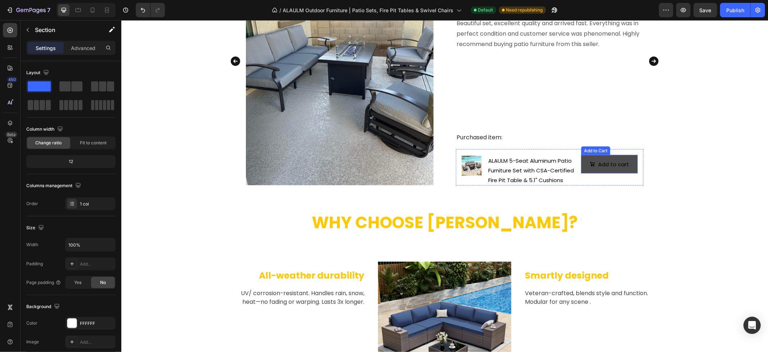
click at [585, 170] on button "Add to cart" at bounding box center [609, 164] width 57 height 18
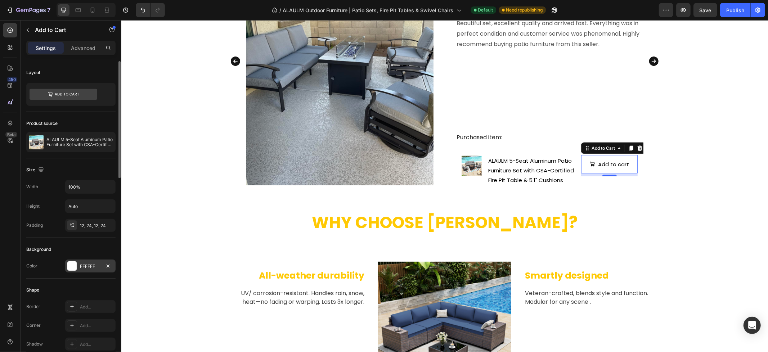
click at [80, 264] on div "FFFFFF" at bounding box center [90, 266] width 21 height 6
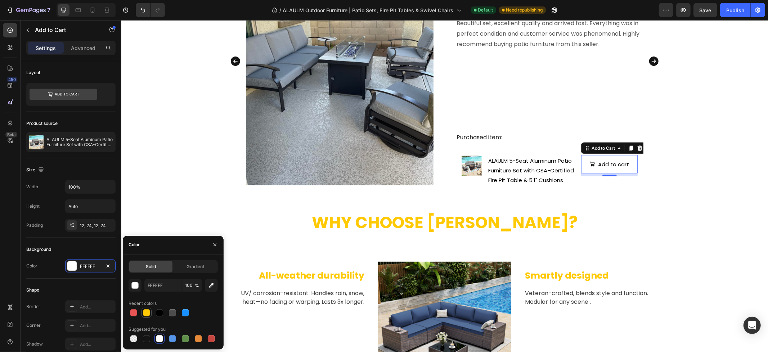
click at [146, 309] on div at bounding box center [146, 312] width 7 height 7
type input "FFC904"
click at [727, 121] on div "What Our Customers Are Saying Heading Image Terra Text block Reviews from Amazo…" at bounding box center [444, 40] width 647 height 291
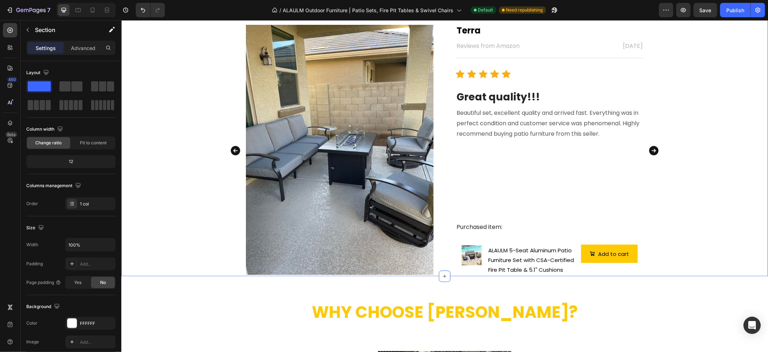
scroll to position [852, 0]
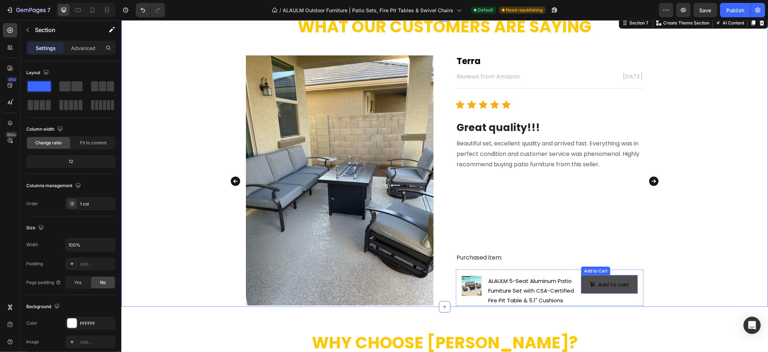
click at [585, 290] on button "Add to cart" at bounding box center [609, 284] width 57 height 18
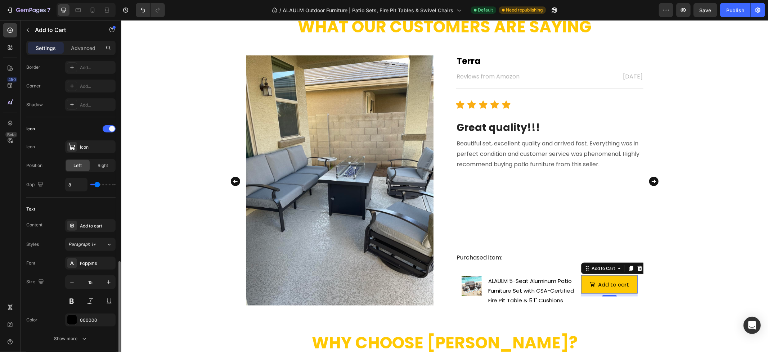
scroll to position [319, 0]
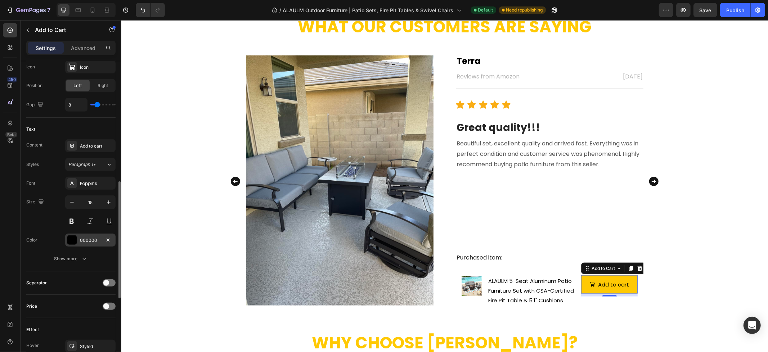
click at [94, 242] on div "000000" at bounding box center [90, 240] width 21 height 6
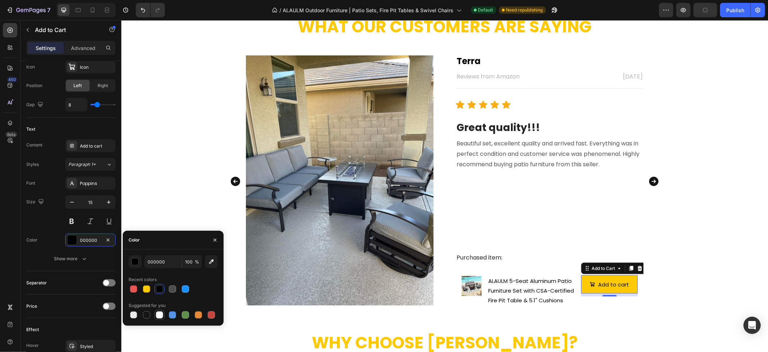
click at [160, 319] on div at bounding box center [159, 315] width 9 height 9
click at [143, 317] on div at bounding box center [146, 314] width 7 height 7
type input "151515"
click at [719, 193] on div "What Our Customers Are Saying Heading Image Terra Text block Reviews from Amazo…" at bounding box center [444, 160] width 647 height 291
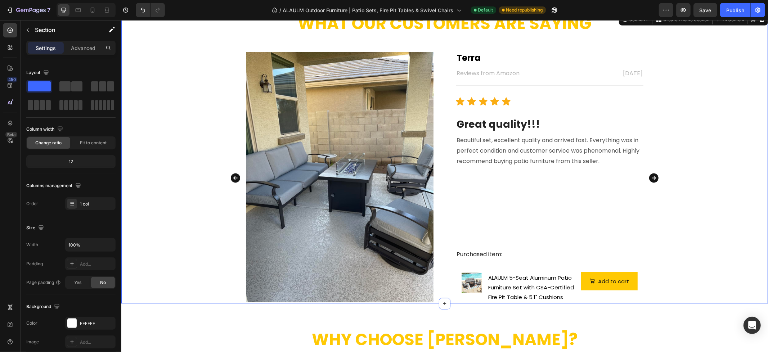
scroll to position [852, 0]
